Goal: Information Seeking & Learning: Learn about a topic

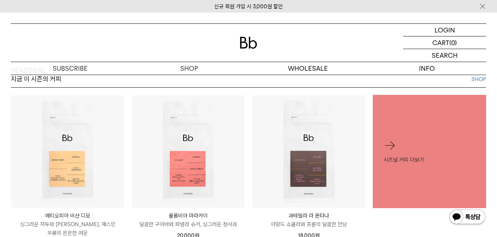
scroll to position [257, 0]
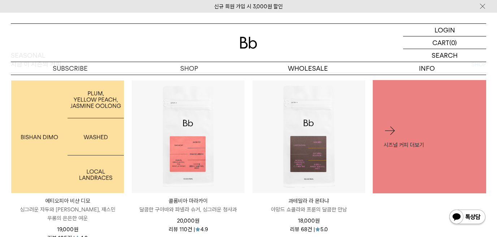
click at [105, 119] on img at bounding box center [67, 137] width 113 height 113
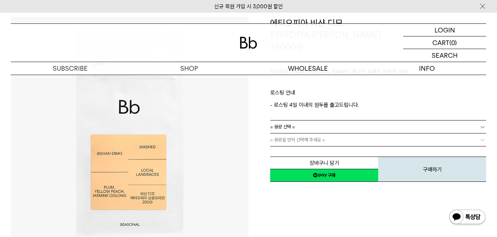
click at [330, 128] on link "= 용량 선택 =" at bounding box center [378, 127] width 216 height 13
click at [316, 141] on li "200g" at bounding box center [381, 140] width 209 height 13
click at [315, 141] on span "= 용량을 먼저 선택해 주세요 =" at bounding box center [297, 140] width 55 height 13
click at [316, 139] on link "= 분쇄도 선택 =" at bounding box center [378, 140] width 216 height 13
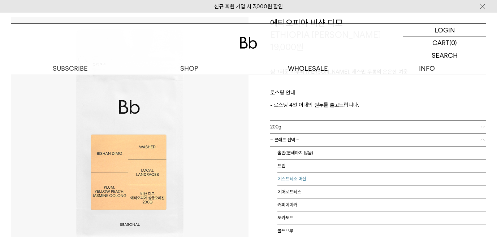
scroll to position [5, 0]
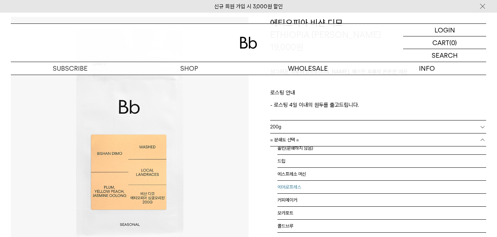
click at [301, 197] on li "커피메이커" at bounding box center [381, 200] width 209 height 13
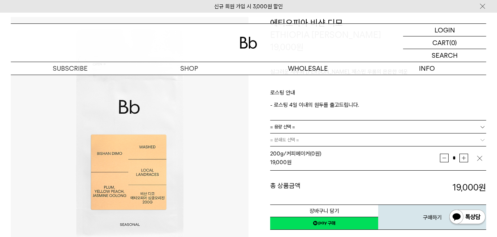
scroll to position [0, 0]
drag, startPoint x: 284, startPoint y: 197, endPoint x: 291, endPoint y: 198, distance: 6.9
click at [285, 198] on div "장바구니 담기 찜하기 NAVER 네이버 ID로 간편구매 네이버페이 네이버페이 구매하기 찜하기 이전 이벤트 Npay 머니 우리 통장 최대 1만원…" at bounding box center [378, 212] width 216 height 37
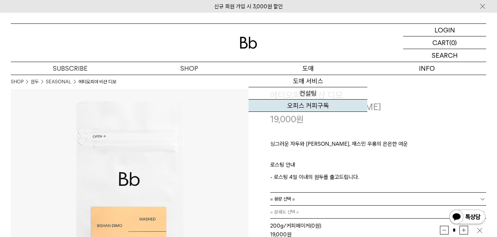
click at [318, 102] on link "오피스 커피구독" at bounding box center [308, 106] width 119 height 12
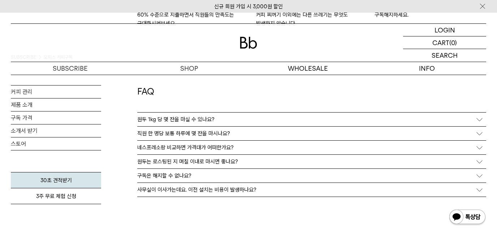
scroll to position [1301, 0]
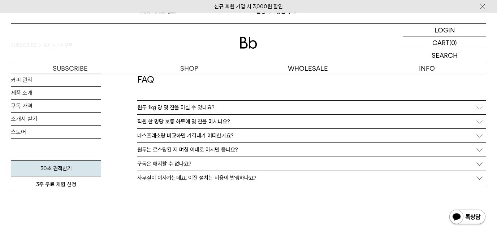
click at [242, 125] on div "직원 한 명당 보통 하루에 몇 잔을 마시나요?" at bounding box center [311, 122] width 349 height 14
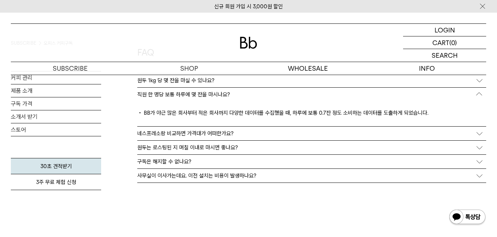
scroll to position [1337, 0]
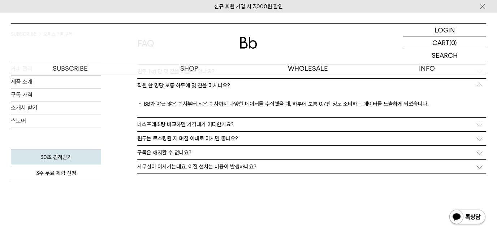
click at [248, 129] on div "네스프레소랑 비교하면 가격대가 어떠한가요?" at bounding box center [311, 125] width 349 height 14
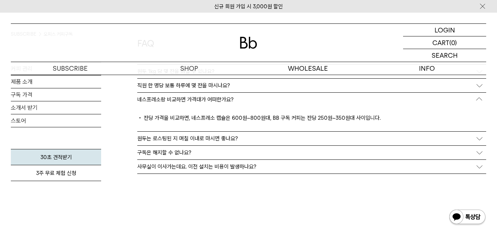
click at [237, 161] on div "사무실이 이사가는데요. 이전 설치는 비용이 발생하나요?" at bounding box center [311, 167] width 349 height 14
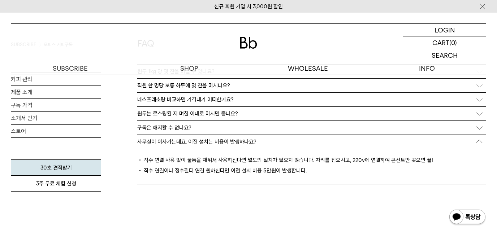
click at [264, 146] on div "사무실이 이사가는데요. 이전 설치는 비용이 발생하나요?" at bounding box center [311, 142] width 349 height 14
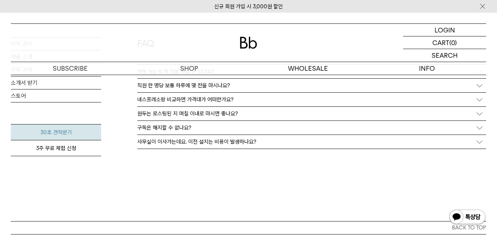
scroll to position [1301, 0]
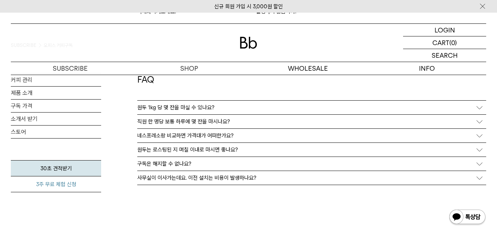
click at [76, 183] on link "3주 무료 체험 신청" at bounding box center [56, 185] width 90 height 16
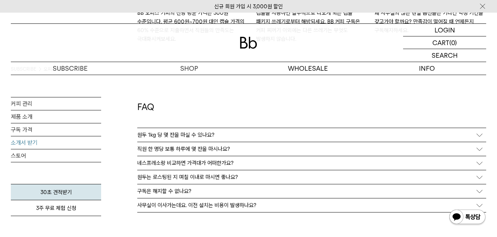
scroll to position [1265, 0]
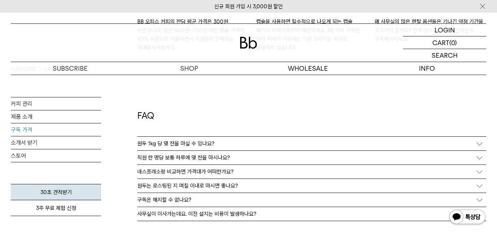
click at [26, 130] on link "구독 가격" at bounding box center [56, 130] width 90 height 13
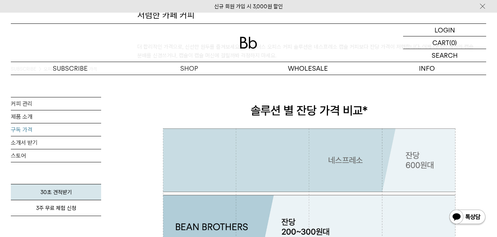
scroll to position [108, 0]
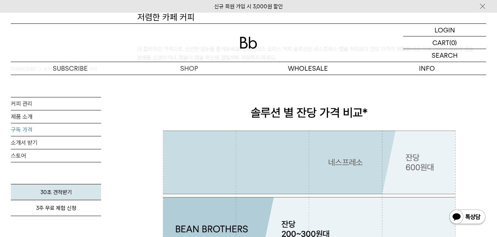
click at [389, 86] on img at bounding box center [311, 196] width 349 height 224
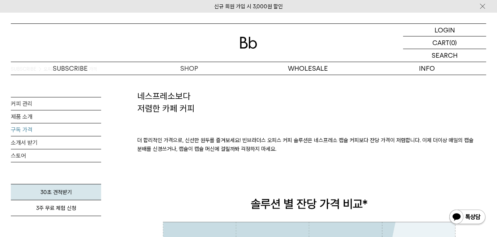
scroll to position [0, 0]
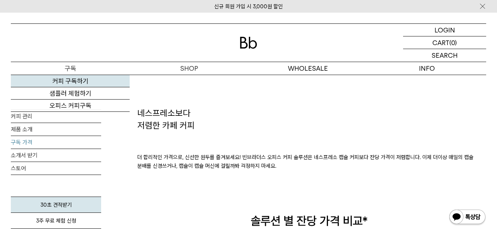
click at [77, 81] on link "커피 구독하기" at bounding box center [70, 81] width 119 height 12
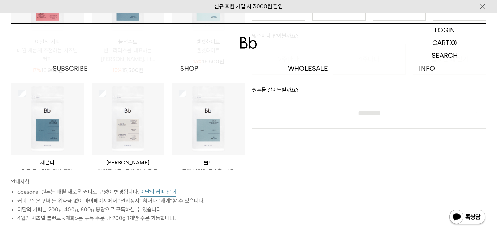
scroll to position [72, 0]
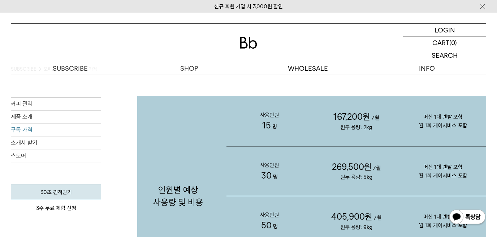
scroll to position [686, 0]
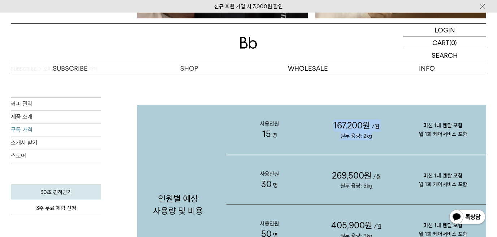
drag, startPoint x: 373, startPoint y: 138, endPoint x: 346, endPoint y: 129, distance: 28.5
click at [335, 126] on p "167,200원 /월 원두 용량: 2kg" at bounding box center [356, 130] width 87 height 50
click at [388, 137] on p "167,200원 /월 원두 용량: 2kg" at bounding box center [356, 130] width 87 height 50
drag, startPoint x: 452, startPoint y: 137, endPoint x: 415, endPoint y: 131, distance: 37.6
click at [415, 132] on p "머신 1대 렌탈 포함 월 1회 케어서비스 포함" at bounding box center [443, 130] width 87 height 46
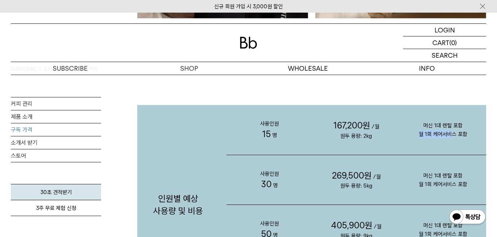
click at [428, 145] on p "머신 1대 렌탈 포함 월 1회 케어서비스 포함" at bounding box center [443, 130] width 87 height 46
click at [451, 132] on p "머신 1대 렌탈 포함 월 1회 케어서비스 포함" at bounding box center [443, 130] width 87 height 46
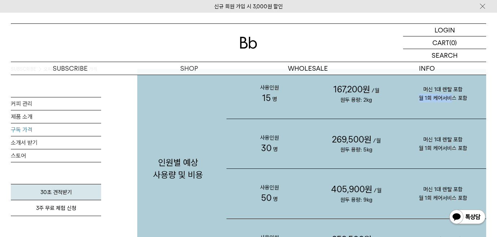
scroll to position [795, 0]
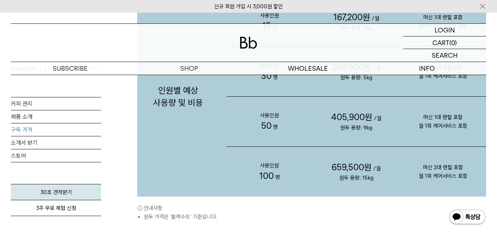
drag, startPoint x: 391, startPoint y: 127, endPoint x: 385, endPoint y: 128, distance: 6.2
click at [389, 126] on p "405,900원 /월 원두 용량: 9kg" at bounding box center [356, 122] width 87 height 50
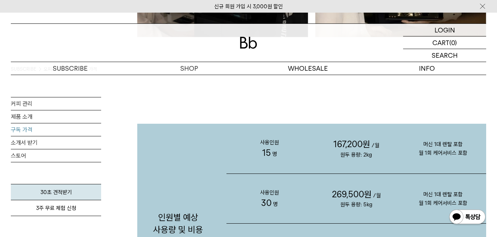
scroll to position [650, 0]
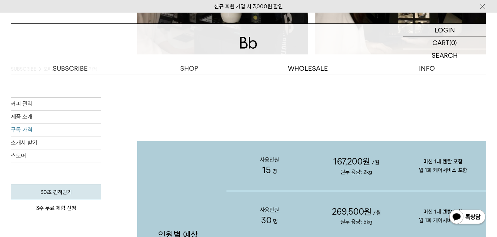
click at [438, 166] on p "머신 1대 렌탈 포함 월 1회 케어서비스 포함" at bounding box center [443, 166] width 87 height 46
click at [445, 164] on p "머신 1대 렌탈 포함 월 1회 케어서비스 포함" at bounding box center [443, 166] width 87 height 46
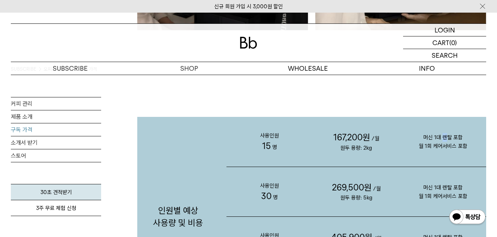
scroll to position [686, 0]
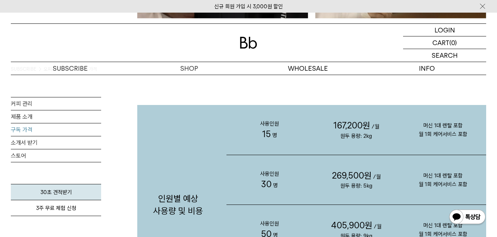
click at [428, 160] on p "머신 1대 렌탈 포함 월 1회 케어서비스 포함" at bounding box center [443, 180] width 87 height 46
click at [425, 139] on p "머신 1대 렌탈 포함 월 1회 케어서비스 포함" at bounding box center [443, 130] width 87 height 46
click at [425, 134] on p "머신 1대 렌탈 포함 월 1회 케어서비스 포함" at bounding box center [443, 130] width 87 height 46
click at [405, 142] on p "머신 1대 렌탈 포함 월 1회 케어서비스 포함" at bounding box center [443, 130] width 87 height 46
click at [405, 144] on p "머신 1대 렌탈 포함 월 1회 케어서비스 포함" at bounding box center [443, 130] width 87 height 46
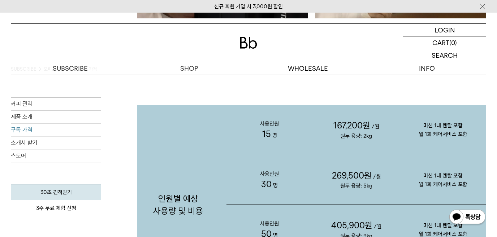
click at [449, 140] on p "머신 1대 렌탈 포함 월 1회 케어서비스 포함" at bounding box center [443, 130] width 87 height 46
click at [425, 151] on p "머신 1대 렌탈 포함 월 1회 케어서비스 포함" at bounding box center [443, 130] width 87 height 46
click at [412, 143] on p "머신 1대 렌탈 포함 월 1회 케어서비스 포함" at bounding box center [443, 130] width 87 height 46
drag, startPoint x: 368, startPoint y: 141, endPoint x: 294, endPoint y: 127, distance: 75.6
click at [296, 128] on div "사용인원 15 명 167,200원 /월 원두 용량: 2kg 머신 1대 렌탈 포함 월 1회 케어서비스 포함" at bounding box center [357, 130] width 260 height 50
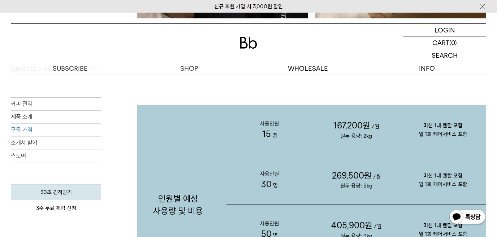
click at [388, 138] on p "167,200원 /월 원두 용량: 2kg" at bounding box center [356, 130] width 87 height 50
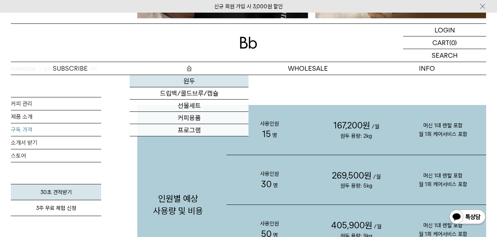
click at [195, 80] on link "원두" at bounding box center [189, 81] width 119 height 12
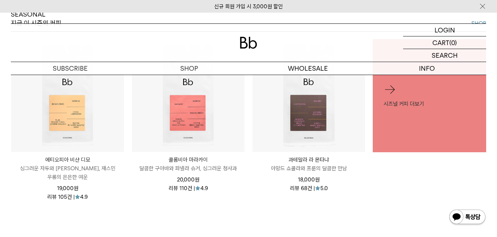
scroll to position [289, 0]
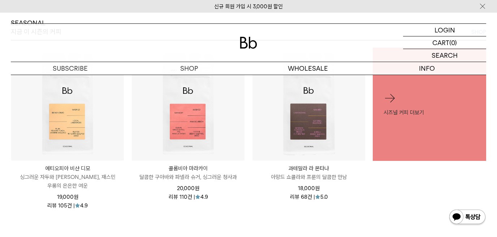
click at [373, 201] on li "시즈널 커피 더보기" at bounding box center [429, 133] width 121 height 170
click at [358, 197] on div "리뷰 68건 | 5.0" at bounding box center [309, 197] width 113 height 9
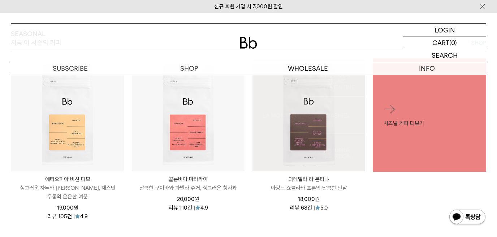
scroll to position [217, 0]
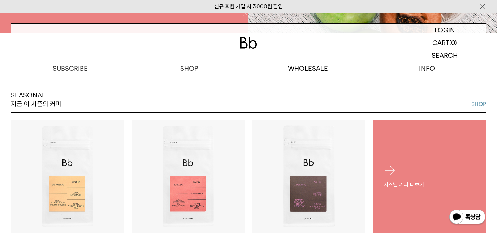
click at [397, 180] on div "시즈널 커피 더보기" at bounding box center [429, 176] width 113 height 47
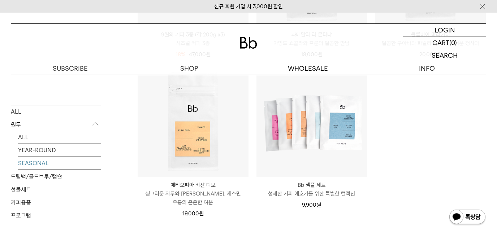
scroll to position [397, 0]
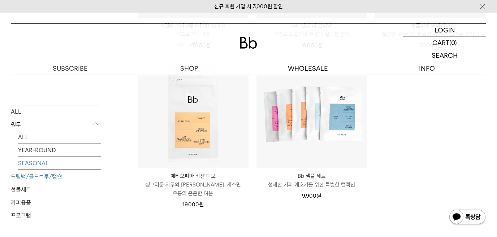
click at [59, 173] on link "드립백/콜드브루/캡슐" at bounding box center [56, 176] width 90 height 13
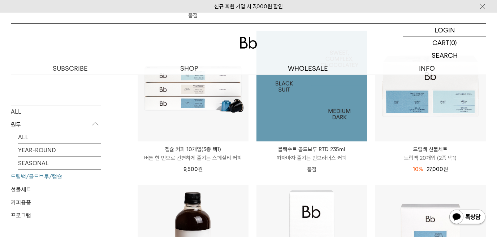
scroll to position [289, 0]
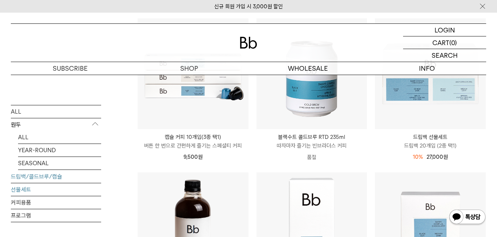
click at [78, 189] on link "선물세트" at bounding box center [56, 189] width 90 height 13
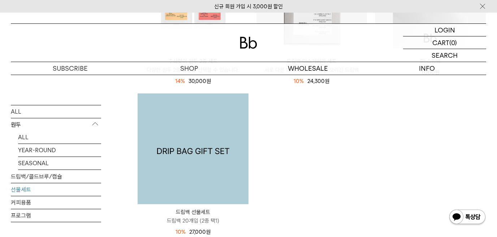
scroll to position [217, 0]
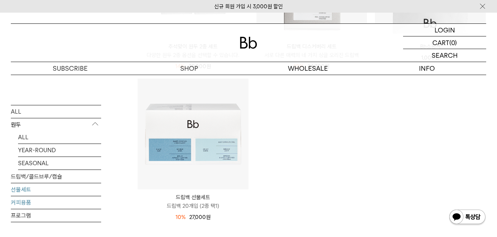
click at [20, 209] on link "커피용품" at bounding box center [56, 202] width 90 height 13
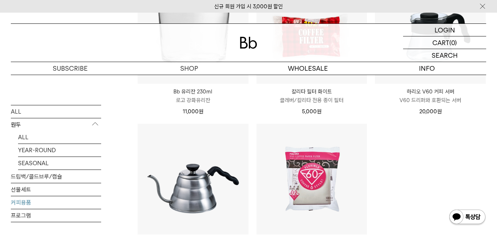
scroll to position [181, 0]
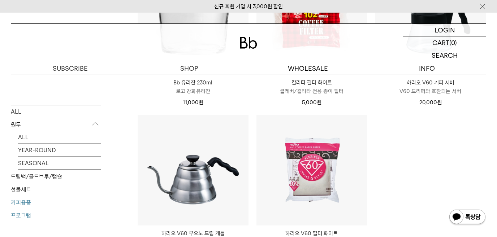
click at [16, 212] on link "프로그램" at bounding box center [56, 215] width 90 height 13
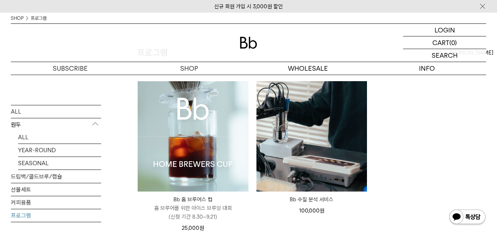
scroll to position [72, 0]
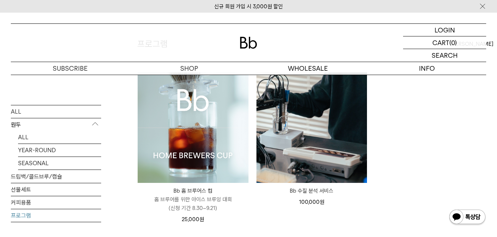
click at [449, 100] on ul "Bb 홈 브루어스 컵 Bb HOME BREWERS CUP 홈 브루어를 위한 아이스 브루잉 대회 (신청 기간 8.30~9.21) 25,000 원" at bounding box center [312, 152] width 356 height 160
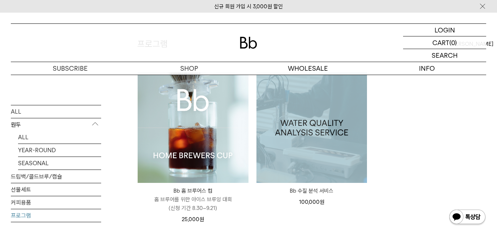
click at [380, 121] on ul "Bb 홈 브루어스 컵 Bb HOME BREWERS CUP 홈 브루어를 위한 아이스 브루잉 대회 (신청 기간 8.30~9.21) 25,000 원" at bounding box center [312, 152] width 356 height 160
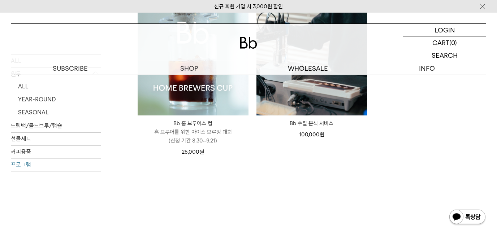
scroll to position [145, 0]
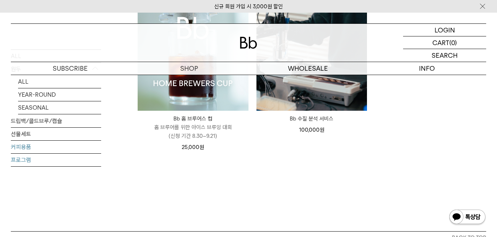
click at [47, 153] on link "커피용품" at bounding box center [56, 147] width 90 height 13
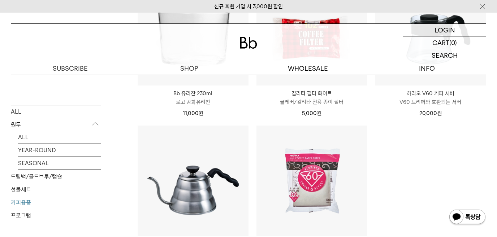
scroll to position [145, 0]
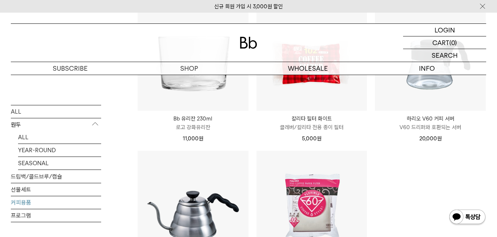
click at [379, 184] on ul "Bb 유리잔 230ml Bb Logo Glass 230ml 로고 강화유리잔 11,000 원 원" at bounding box center [312, 151] width 356 height 302
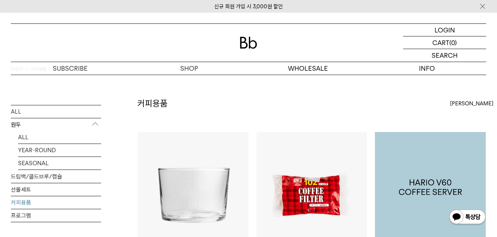
scroll to position [0, 0]
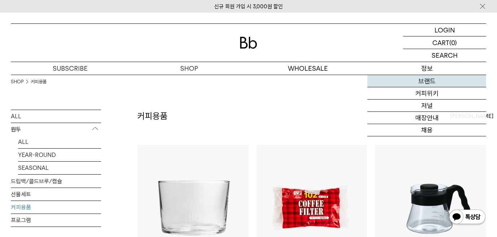
click at [431, 82] on link "브랜드" at bounding box center [426, 81] width 119 height 12
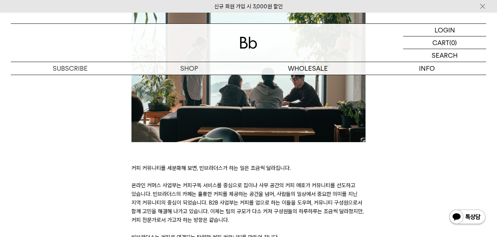
scroll to position [1554, 0]
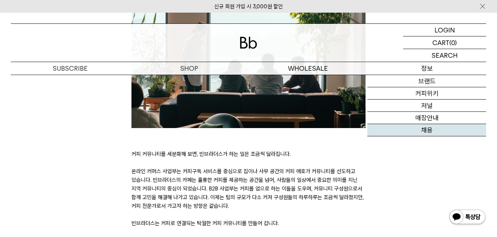
click at [436, 128] on link "채용" at bounding box center [426, 130] width 119 height 12
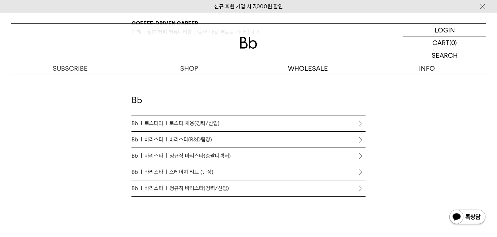
scroll to position [397, 0]
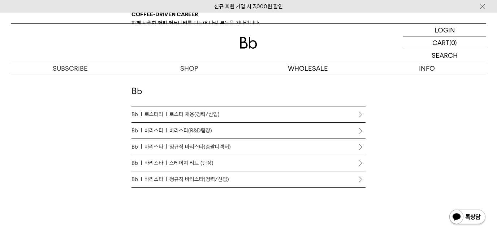
click at [253, 121] on link "Bb 로스터리 로스터 채용(경력/신입)" at bounding box center [249, 115] width 234 height 16
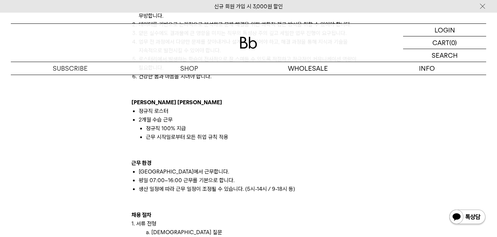
scroll to position [614, 0]
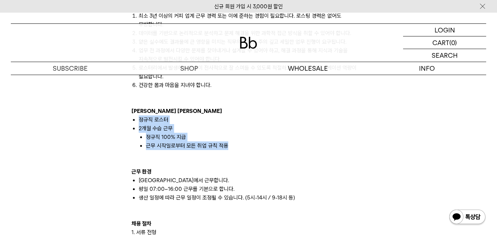
drag, startPoint x: 242, startPoint y: 140, endPoint x: 132, endPoint y: 112, distance: 113.1
click at [132, 116] on ul "정규직 로스터 2개월 수습 근무 정규직 100% 지급 근무 시작일로부터 모든 취업 규칙 적용" at bounding box center [249, 133] width 234 height 35
click at [258, 133] on li "정규직 100% 지급" at bounding box center [256, 137] width 220 height 9
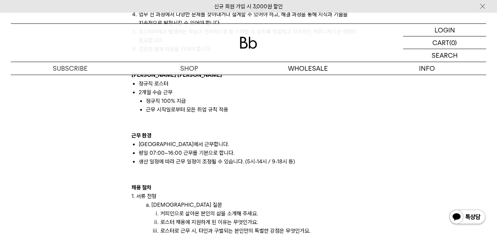
click at [215, 140] on li "인천 로스터리에서 근무합니다." at bounding box center [252, 144] width 227 height 9
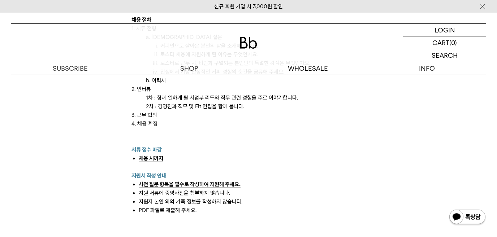
scroll to position [802, 0]
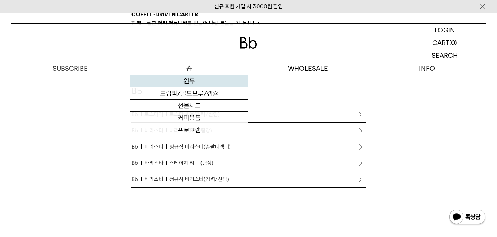
click at [214, 83] on link "원두" at bounding box center [189, 81] width 119 height 12
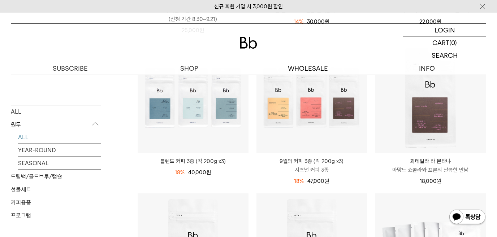
scroll to position [253, 0]
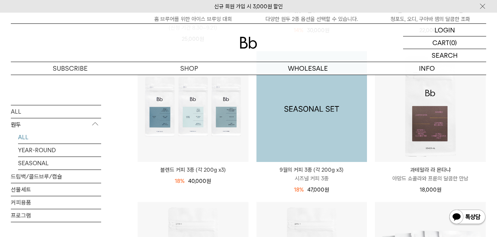
click at [338, 133] on img at bounding box center [312, 106] width 111 height 111
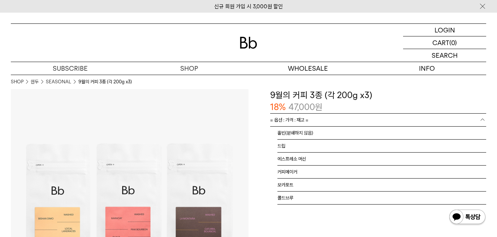
click at [302, 122] on span "= 옵션 : 가격 : 재고 =" at bounding box center [289, 120] width 38 height 13
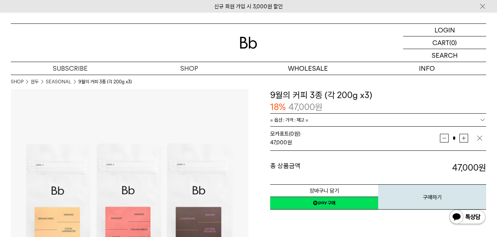
click at [462, 124] on link "= 옵션 : 가격 : 재고 =" at bounding box center [378, 120] width 216 height 13
click at [455, 120] on link "= 옵션 : 가격 : 재고 =" at bounding box center [378, 120] width 216 height 13
click at [316, 124] on div "**********" at bounding box center [378, 162] width 216 height 98
click at [321, 119] on link "= 옵션 : 가격 : 재고 =" at bounding box center [378, 120] width 216 height 13
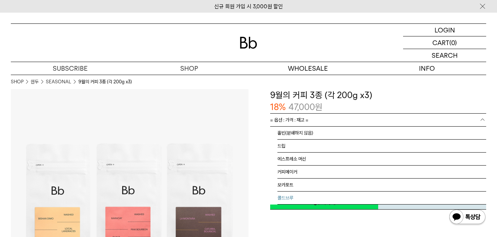
drag, startPoint x: 290, startPoint y: 195, endPoint x: 289, endPoint y: 191, distance: 4.2
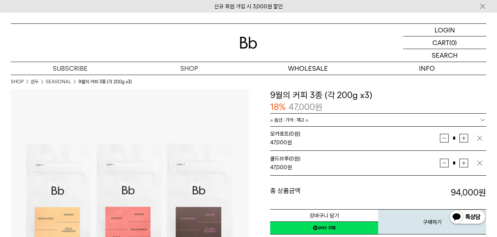
click at [478, 138] on img "button" at bounding box center [479, 138] width 7 height 7
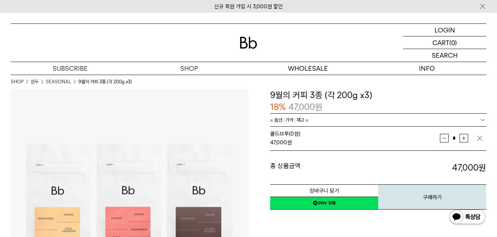
click at [479, 138] on img "button" at bounding box center [479, 138] width 7 height 7
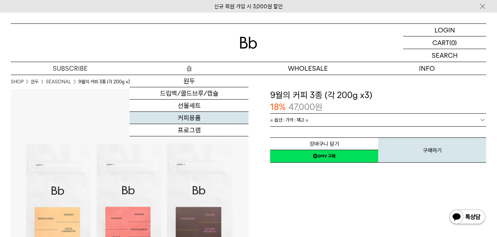
click at [204, 121] on link "커피용품" at bounding box center [189, 118] width 119 height 12
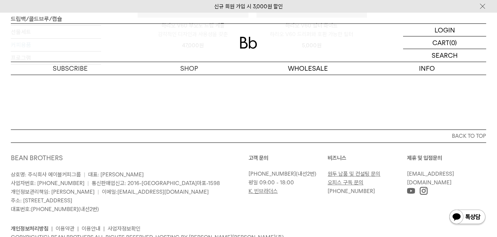
scroll to position [397, 0]
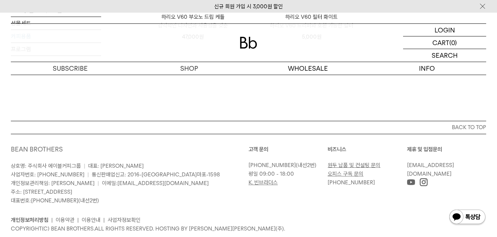
click at [335, 184] on link "[PHONE_NUMBER]" at bounding box center [351, 183] width 47 height 7
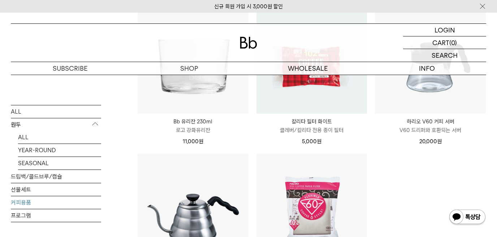
scroll to position [0, 0]
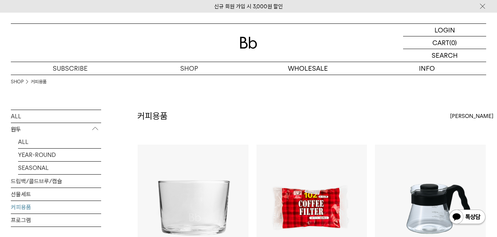
click at [286, 106] on div "SHOP 커피용품" at bounding box center [248, 92] width 475 height 35
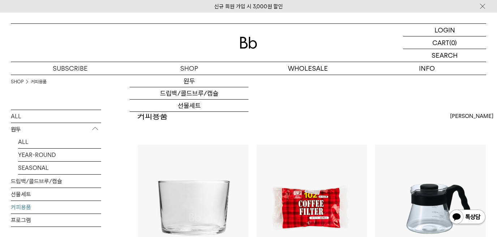
click at [284, 106] on div "SHOP 커피용품" at bounding box center [248, 92] width 475 height 35
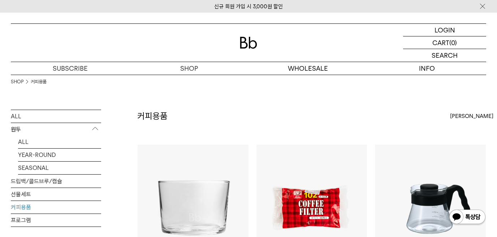
click at [222, 114] on div "커피용품 상품 5 개 [PERSON_NAME] [PERSON_NAME] 인기순 낮은가격순" at bounding box center [311, 127] width 349 height 35
click at [160, 113] on h2 "커피용품" at bounding box center [152, 116] width 30 height 12
click at [174, 119] on div "커피용품 상품 5 개 [PERSON_NAME] [PERSON_NAME] 인기순 낮은가격순" at bounding box center [311, 127] width 349 height 35
drag, startPoint x: 194, startPoint y: 115, endPoint x: 198, endPoint y: 113, distance: 5.3
click at [194, 115] on div "커피용품 상품 5 개 [PERSON_NAME] [PERSON_NAME] 인기순 낮은가격순" at bounding box center [311, 127] width 349 height 35
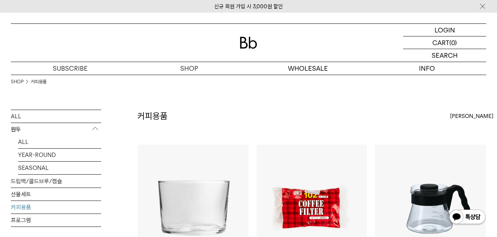
click at [219, 109] on div "SHOP 커피용품" at bounding box center [248, 92] width 475 height 35
click at [395, 89] on div "SHOP 커피용품" at bounding box center [248, 92] width 475 height 35
click at [388, 109] on div "SHOP 커피용품" at bounding box center [248, 92] width 475 height 35
click at [405, 108] on div "SHOP 커피용품" at bounding box center [248, 92] width 475 height 35
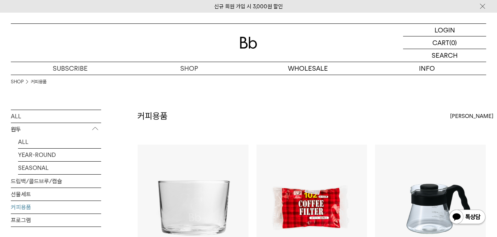
click at [384, 111] on div "커피용품 상품 5 개 [PERSON_NAME] [PERSON_NAME] 인기순 낮은가격순" at bounding box center [311, 127] width 349 height 35
click at [316, 126] on div "커피용품 상품 5 개 [PERSON_NAME] [PERSON_NAME] 인기순 낮은가격순" at bounding box center [311, 127] width 349 height 35
click at [320, 128] on div "커피용품 상품 5 개 [PERSON_NAME] [PERSON_NAME] 인기순 낮은가격순" at bounding box center [311, 127] width 349 height 35
click at [317, 126] on div "커피용품 상품 5 개 [PERSON_NAME] [PERSON_NAME] 인기순 낮은가격순" at bounding box center [311, 127] width 349 height 35
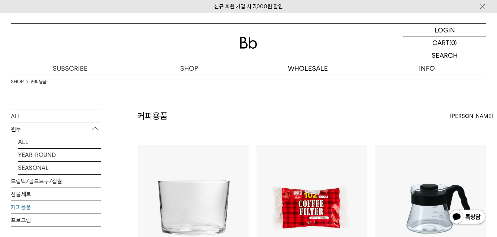
click at [319, 120] on div "커피용품 상품 5 개 [PERSON_NAME] [PERSON_NAME] 인기순 낮은가격순" at bounding box center [311, 127] width 349 height 35
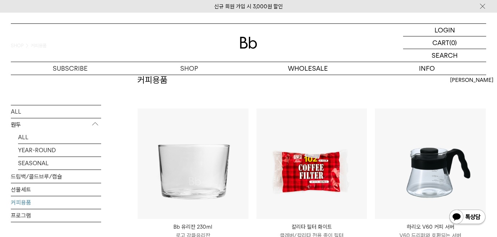
click at [287, 96] on div "커피용품 상품 5 개 [PERSON_NAME] [PERSON_NAME] 인기순 낮은가격순" at bounding box center [311, 91] width 349 height 35
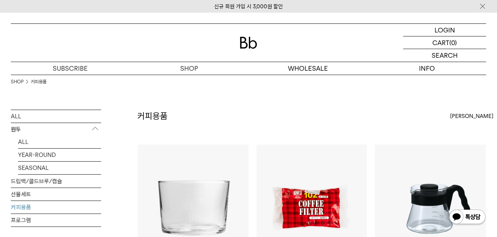
click at [314, 96] on div "SHOP 커피용품" at bounding box center [248, 92] width 475 height 35
click at [229, 104] on div "SHOP 커피용품" at bounding box center [248, 92] width 475 height 35
